Goal: Task Accomplishment & Management: Complete application form

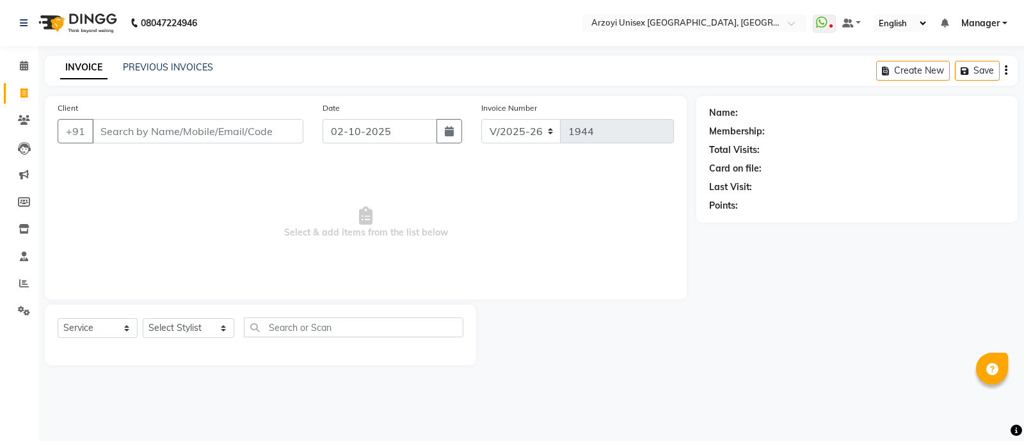
select select "5286"
select select "service"
select select "53934"
click at [143, 319] on select "Select Stylist Aatif Mohammmed Abid Salmani Irshaad Salmani Jaydeep Kumudini Bh…" at bounding box center [189, 328] width 92 height 20
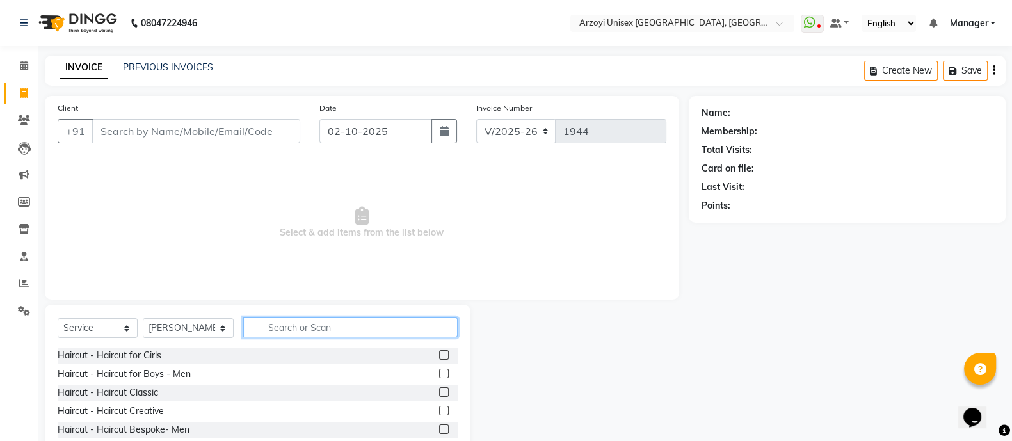
click at [300, 332] on input "text" at bounding box center [350, 327] width 214 height 20
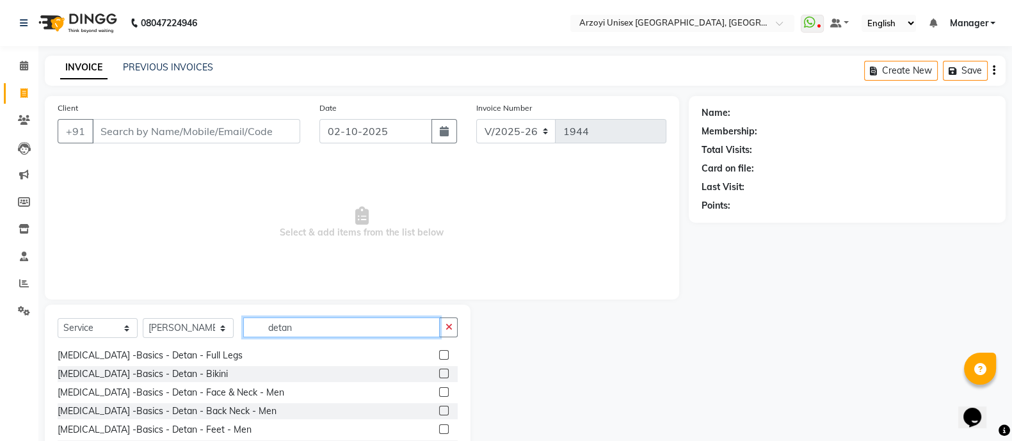
scroll to position [212, 0]
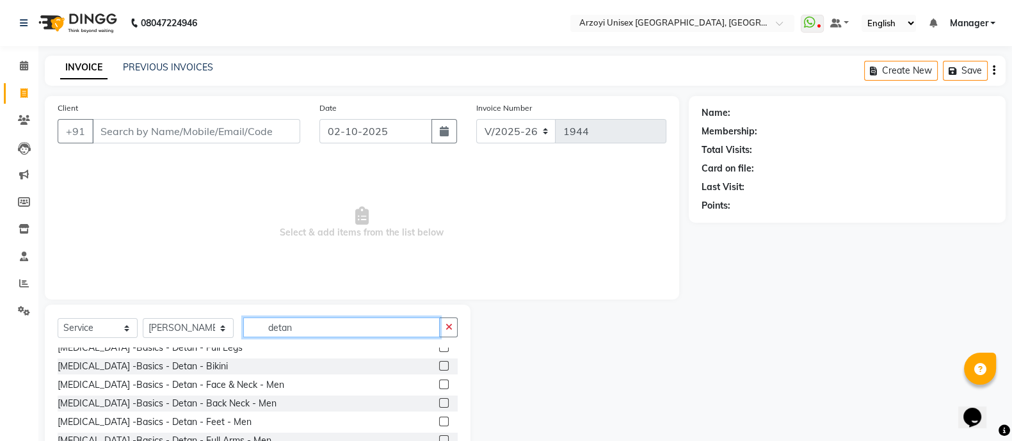
type input "detan"
click at [439, 384] on label at bounding box center [444, 385] width 10 height 10
click at [439, 384] on input "checkbox" at bounding box center [443, 385] width 8 height 8
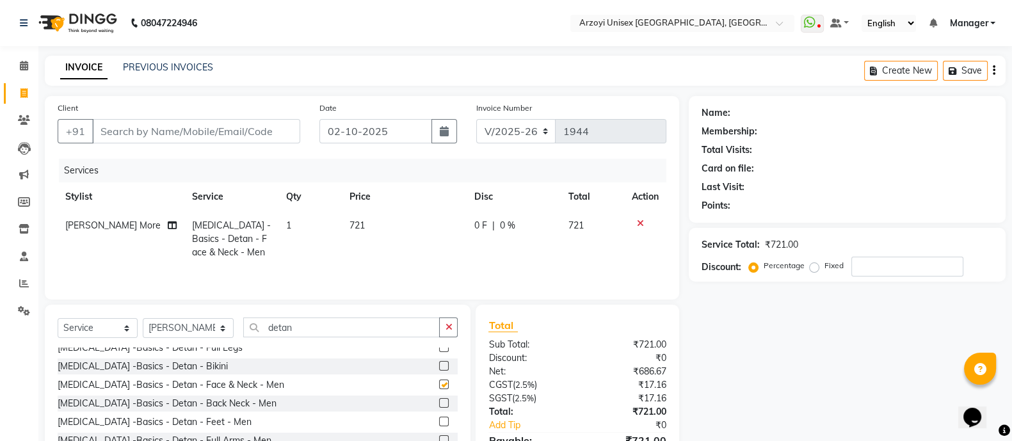
checkbox input "false"
click at [311, 334] on input "detan" at bounding box center [341, 327] width 196 height 20
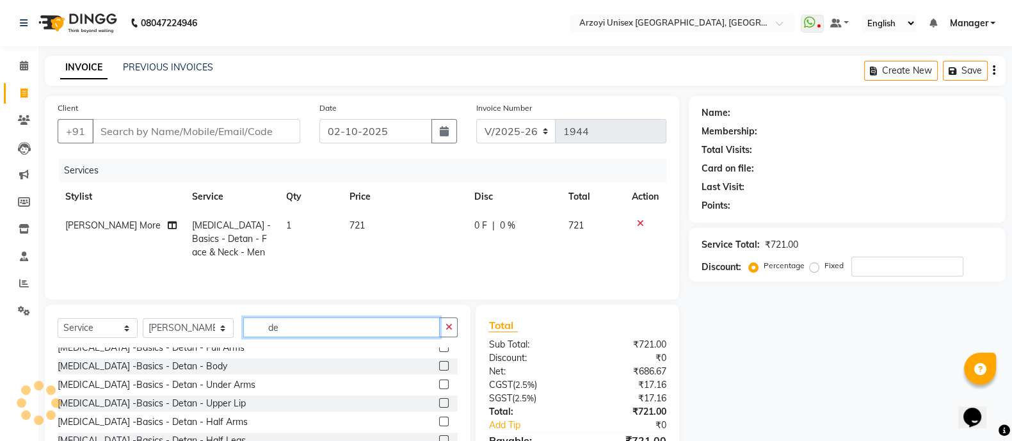
scroll to position [323, 0]
type input "d"
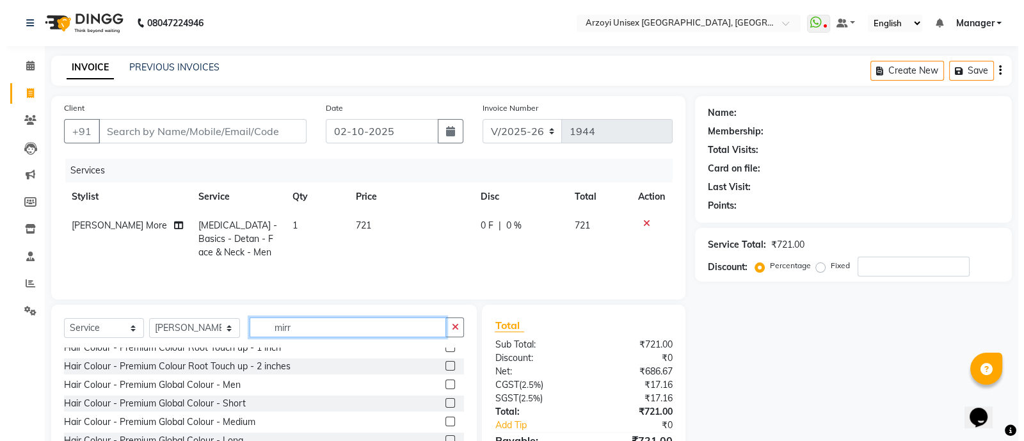
scroll to position [0, 0]
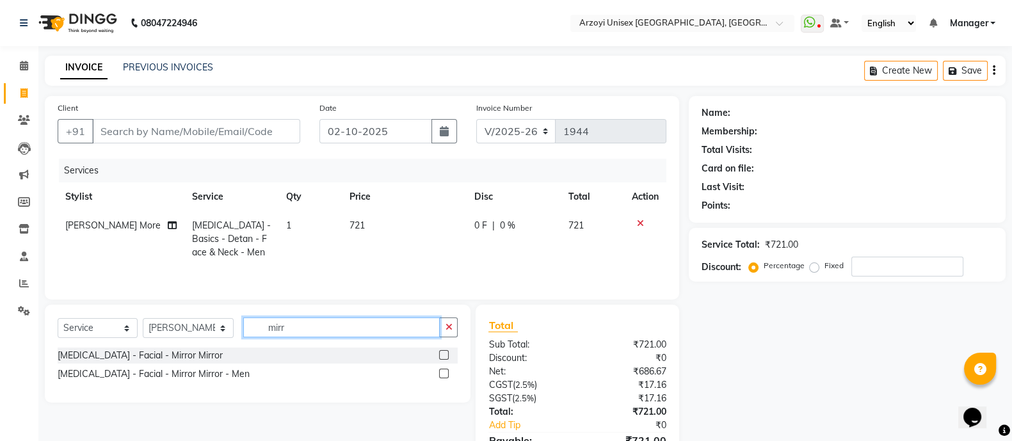
type input "mirr"
click at [445, 376] on label at bounding box center [444, 374] width 10 height 10
click at [445, 376] on input "checkbox" at bounding box center [443, 374] width 8 height 8
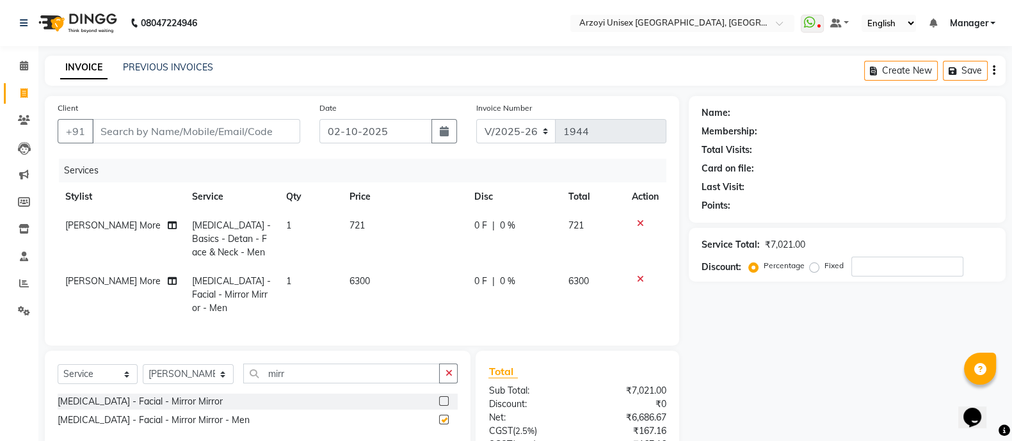
checkbox input "false"
click at [154, 134] on input "Client" at bounding box center [196, 131] width 208 height 24
type input "9"
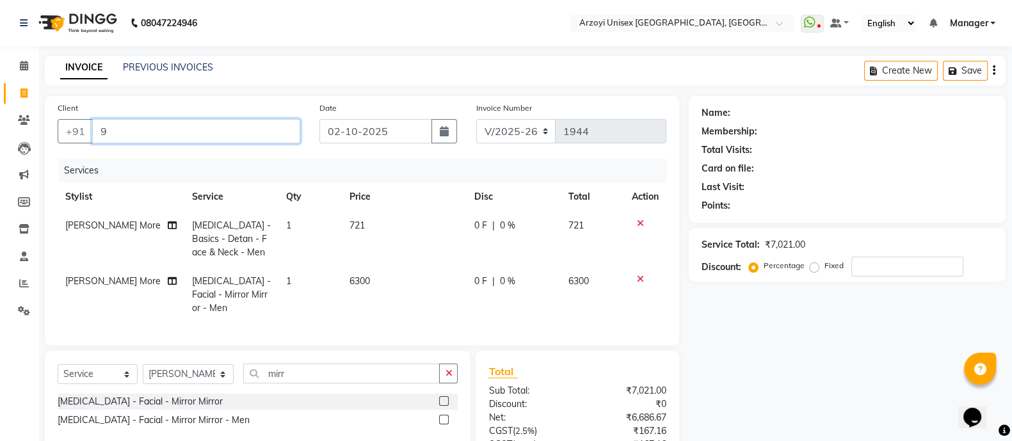
type input "0"
type input "9819593808"
click at [279, 131] on span "Add Client" at bounding box center [267, 131] width 51 height 13
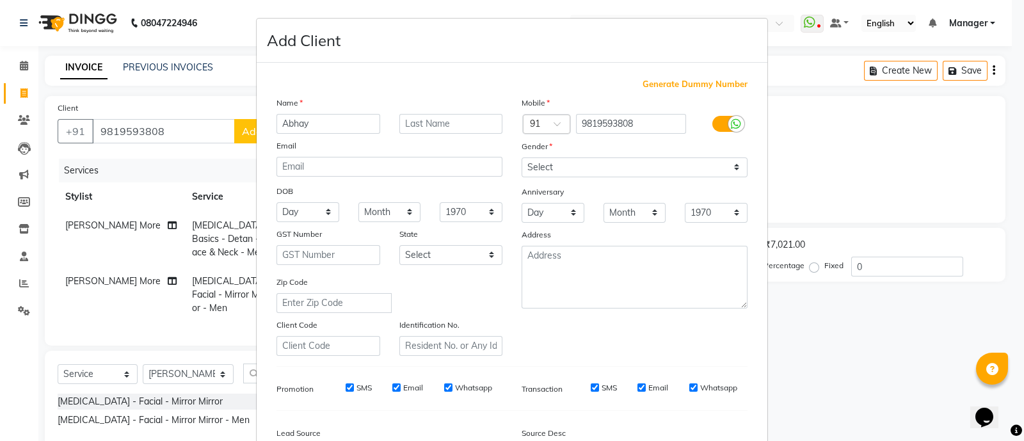
type input "Abhay"
click at [417, 120] on input "text" at bounding box center [451, 124] width 104 height 20
click at [548, 168] on select "Select Male Female Other Prefer Not To Say" at bounding box center [635, 167] width 226 height 20
select select "male"
click at [522, 158] on select "Select Male Female Other Prefer Not To Say" at bounding box center [635, 167] width 226 height 20
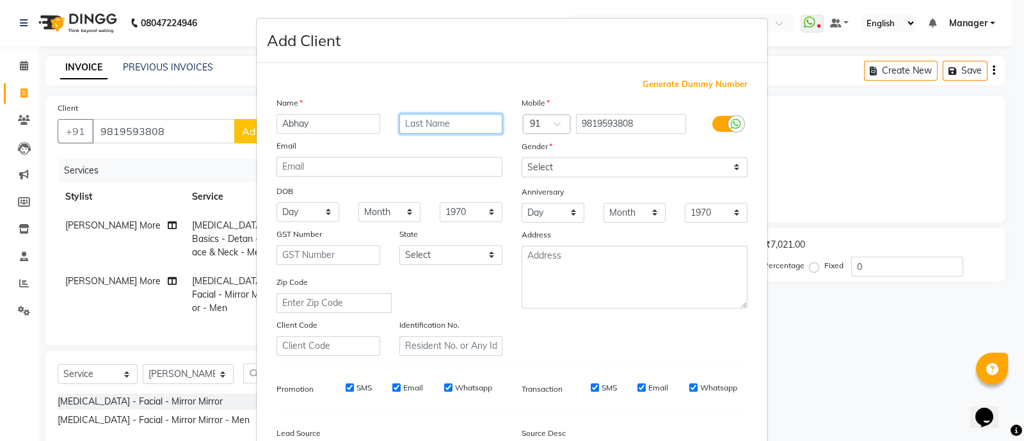
click at [436, 132] on input "text" at bounding box center [451, 124] width 104 height 20
type input "Verma"
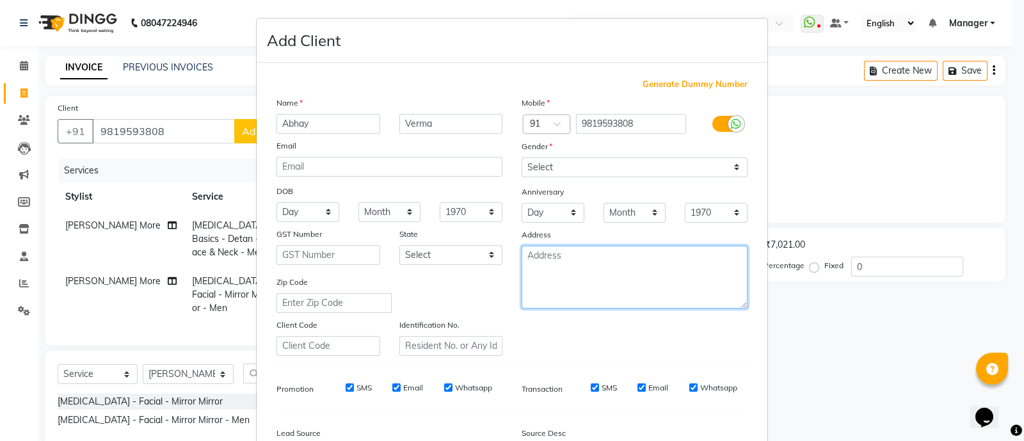
click at [559, 260] on textarea at bounding box center [635, 277] width 226 height 63
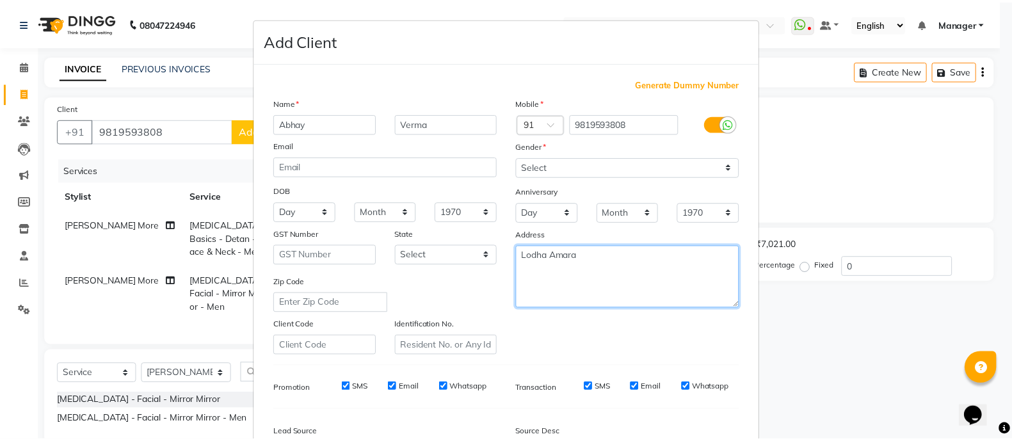
scroll to position [156, 0]
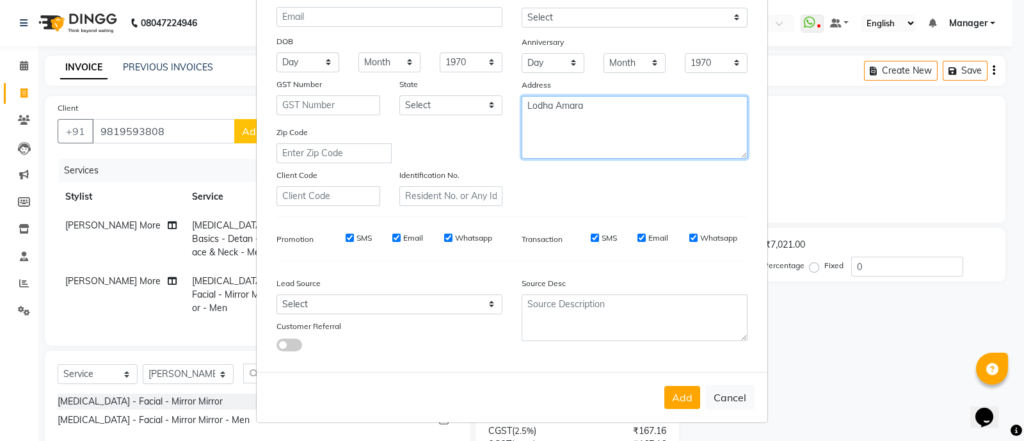
type textarea "Lodha Amara"
click at [671, 409] on div "Add Cancel" at bounding box center [512, 397] width 511 height 51
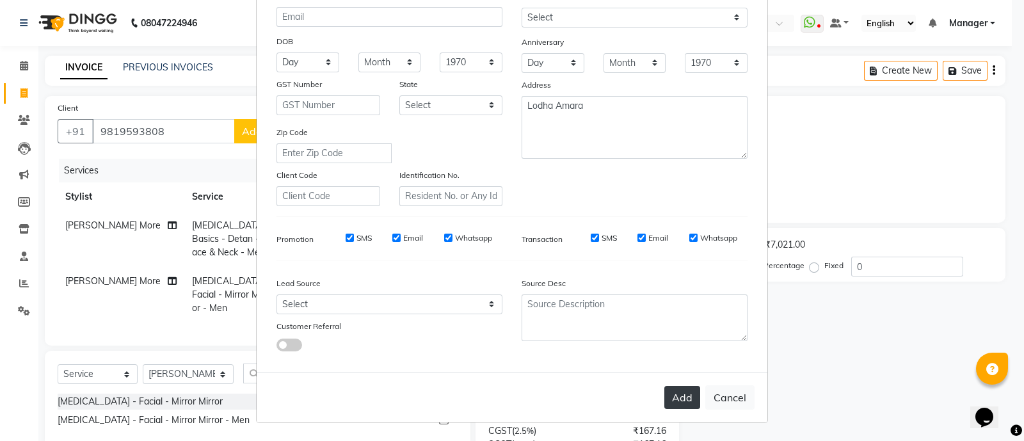
click at [671, 394] on button "Add" at bounding box center [682, 397] width 36 height 23
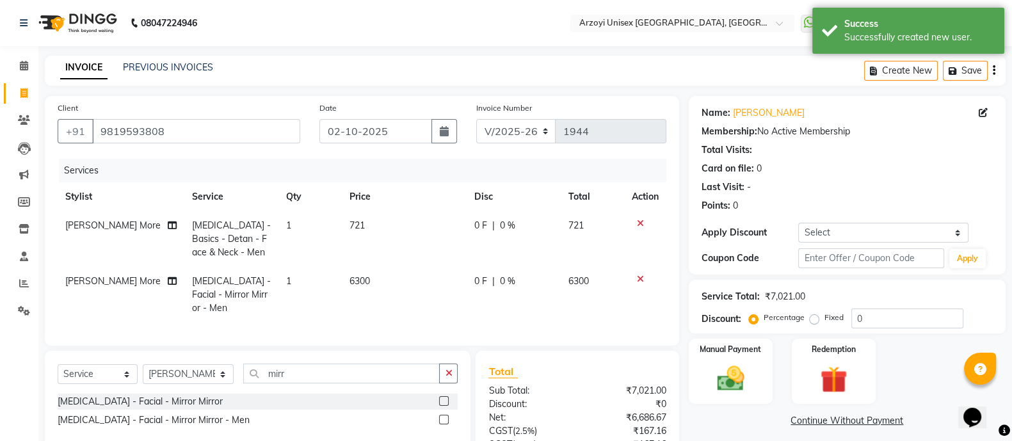
scroll to position [116, 0]
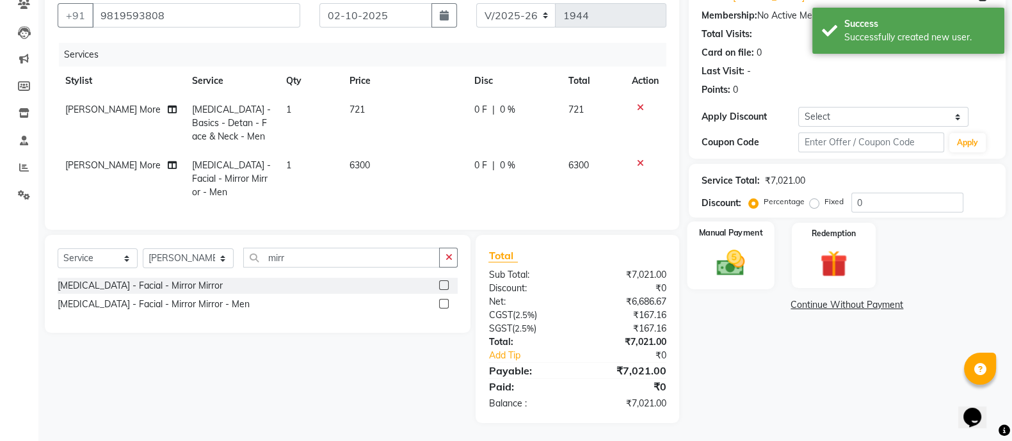
click at [740, 257] on img at bounding box center [730, 262] width 45 height 32
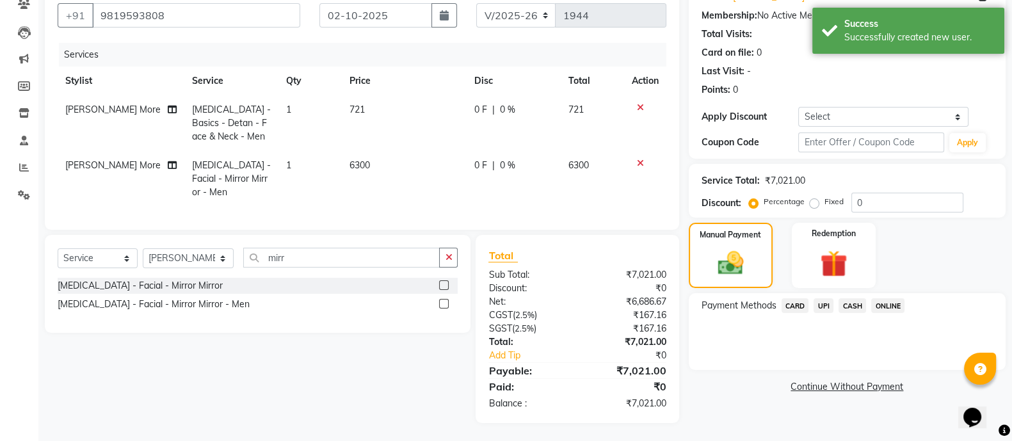
click at [889, 304] on span "ONLINE" at bounding box center [887, 305] width 33 height 15
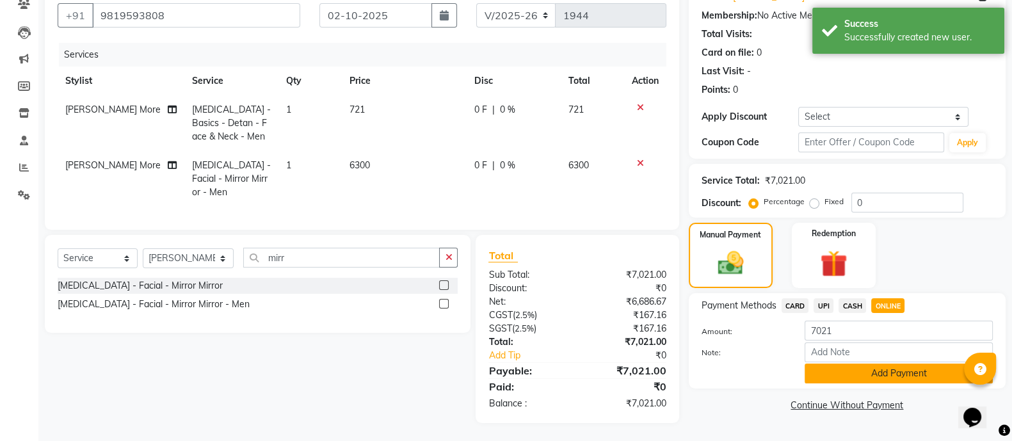
click at [879, 376] on button "Add Payment" at bounding box center [898, 374] width 188 height 20
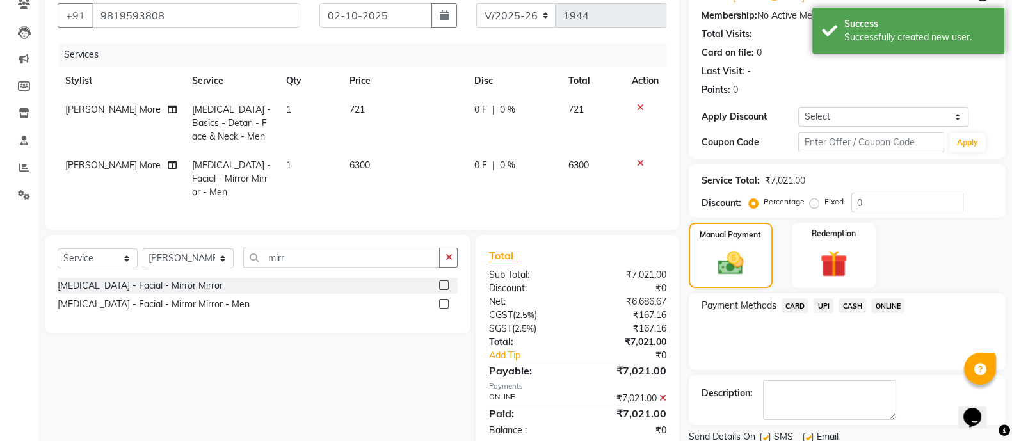
scroll to position [162, 0]
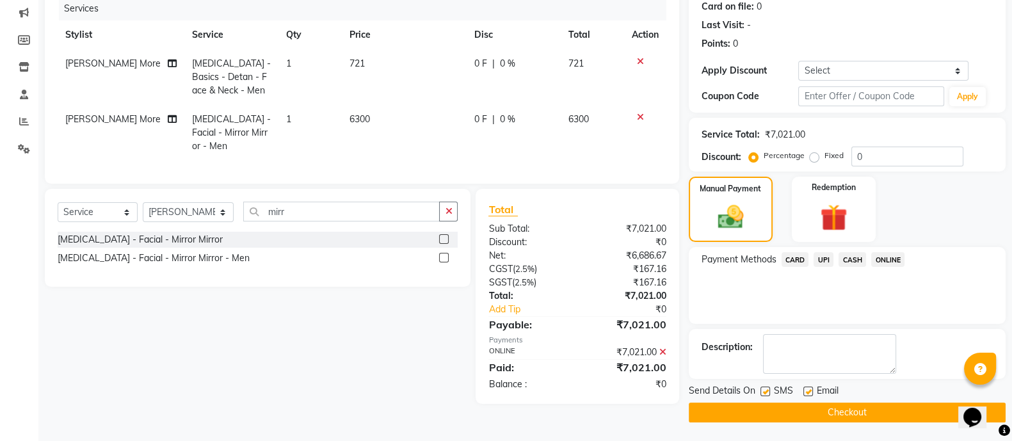
click at [737, 403] on button "Checkout" at bounding box center [847, 413] width 317 height 20
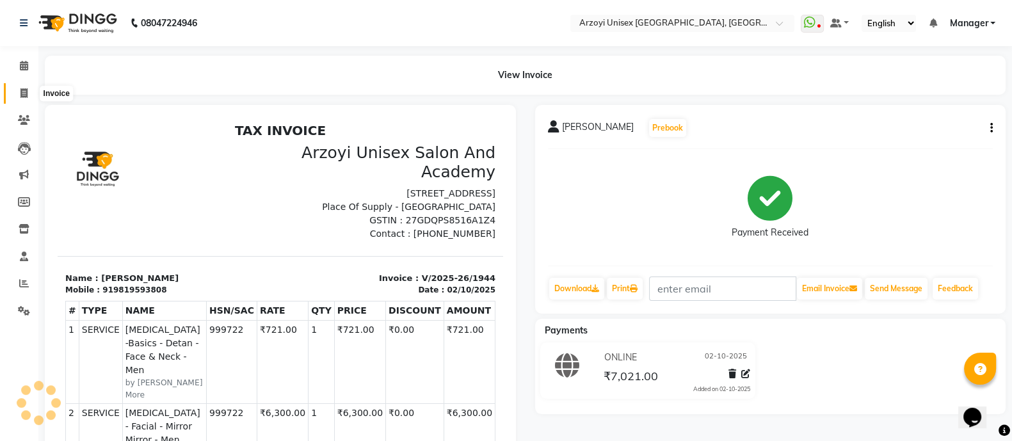
click at [22, 88] on icon at bounding box center [23, 93] width 7 height 10
select select "service"
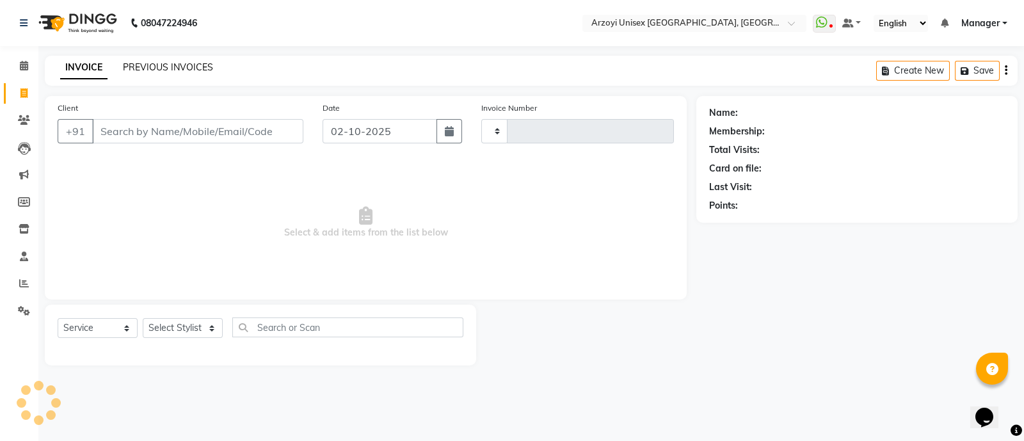
click at [161, 62] on link "PREVIOUS INVOICES" at bounding box center [168, 67] width 90 height 12
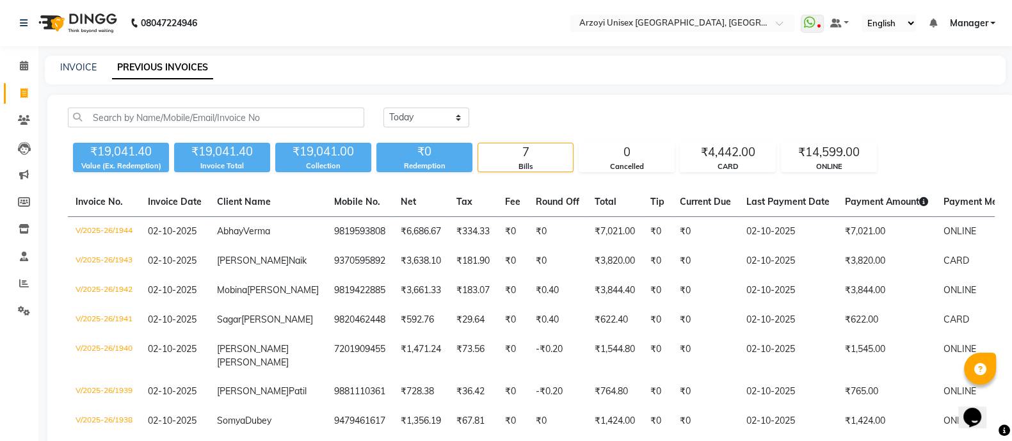
click at [449, 305] on td "₹183.07" at bounding box center [473, 290] width 49 height 29
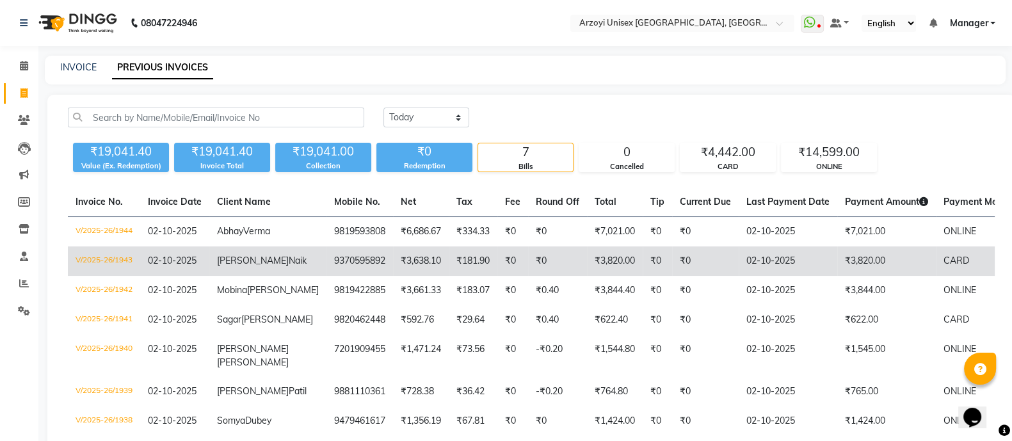
click at [326, 276] on td "9370595892" at bounding box center [359, 260] width 67 height 29
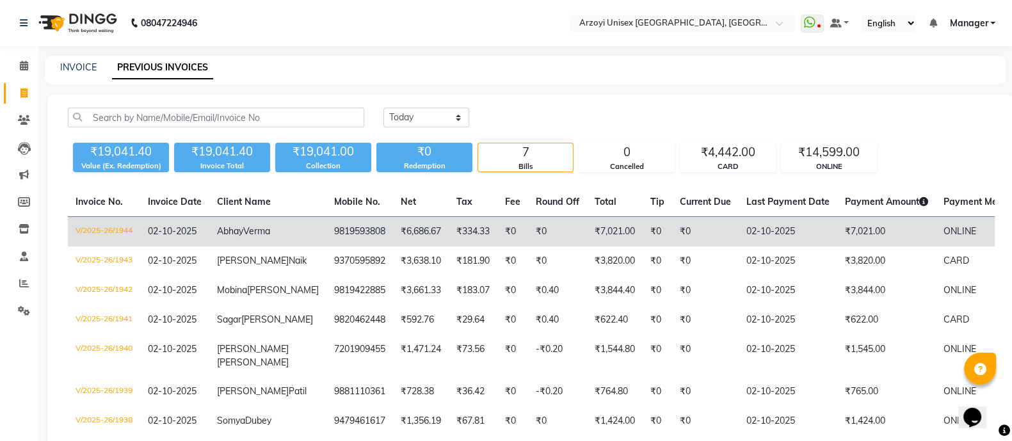
click at [243, 230] on span "Abhay" at bounding box center [230, 231] width 26 height 12
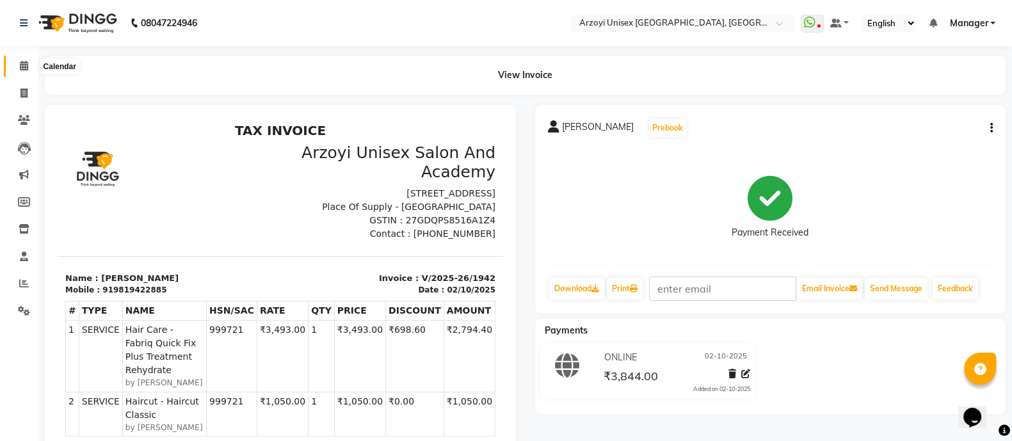
click at [24, 68] on icon at bounding box center [24, 66] width 8 height 10
